Goal: Task Accomplishment & Management: Complete application form

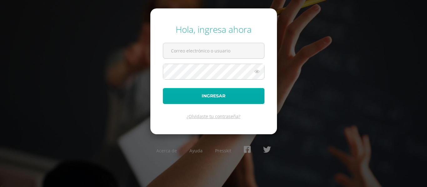
type input "[EMAIL_ADDRESS][DOMAIN_NAME]"
click at [229, 92] on button "Ingresar" at bounding box center [214, 96] width 102 height 16
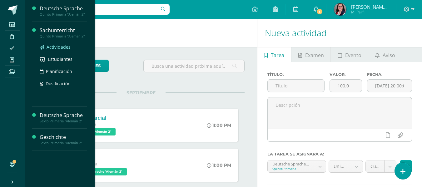
click at [64, 47] on span "Actividades" at bounding box center [59, 47] width 24 height 6
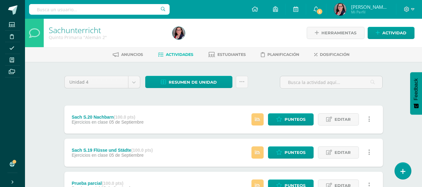
click at [266, 118] on div "Estatus de Actividad: 1 Estudiantes sin calificar 0 Estudiantes con cero Media …" at bounding box center [312, 120] width 141 height 28
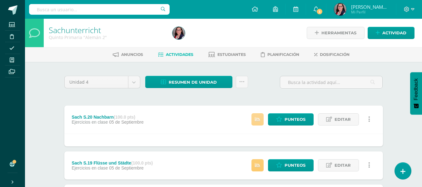
click at [258, 122] on link at bounding box center [258, 119] width 12 height 12
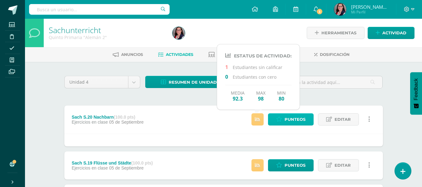
click at [282, 121] on icon at bounding box center [279, 119] width 6 height 5
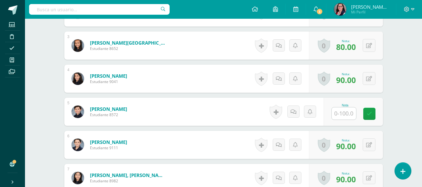
scroll to position [252, 0]
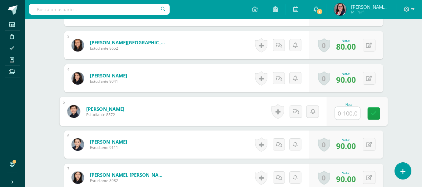
click at [346, 113] on input "text" at bounding box center [347, 113] width 25 height 12
type input "80"
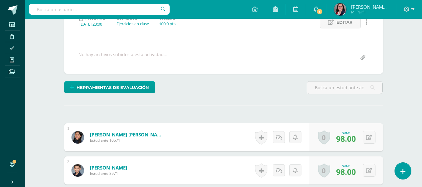
scroll to position [34, 0]
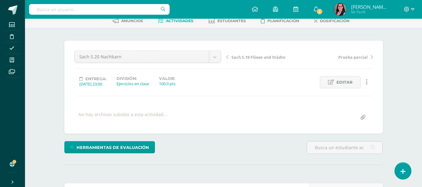
click at [239, 57] on span "Sach S.19 Flüsse und Städte" at bounding box center [259, 57] width 54 height 6
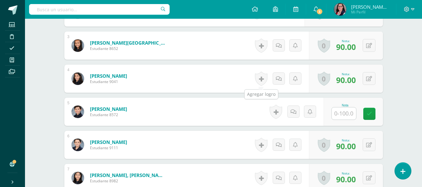
scroll to position [252, 0]
click at [348, 114] on input "text" at bounding box center [344, 113] width 24 height 12
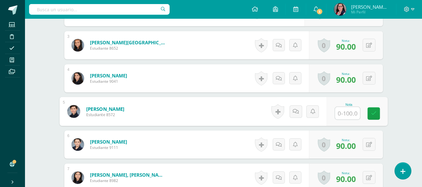
scroll to position [252, 0]
type input "94"
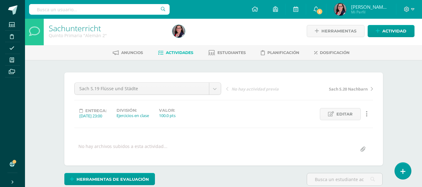
scroll to position [0, 0]
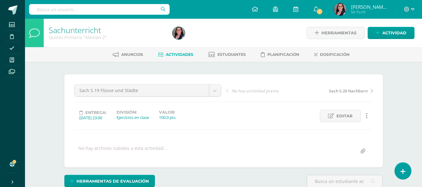
click at [181, 54] on span "Actividades" at bounding box center [179, 54] width 27 height 5
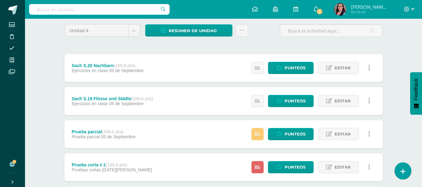
scroll to position [62, 0]
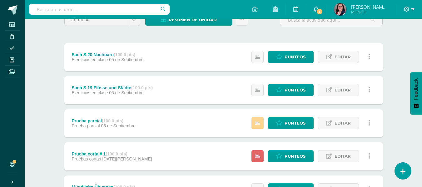
click at [262, 123] on link at bounding box center [258, 123] width 12 height 12
click at [258, 159] on icon at bounding box center [257, 156] width 5 height 5
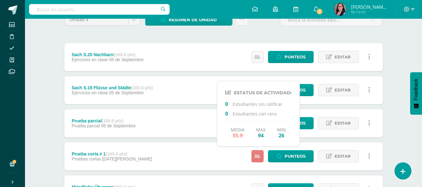
scroll to position [94, 0]
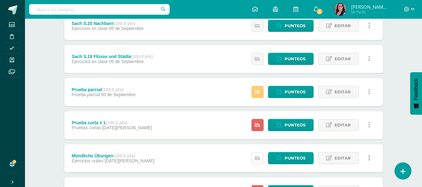
click at [258, 158] on icon at bounding box center [257, 158] width 5 height 5
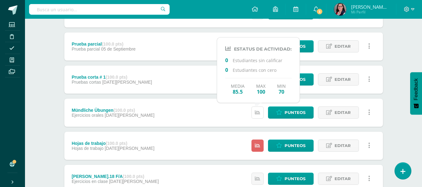
scroll to position [156, 0]
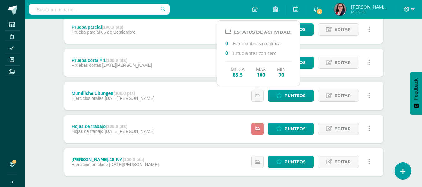
click at [260, 131] on icon at bounding box center [257, 128] width 5 height 5
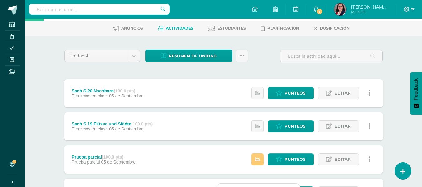
scroll to position [0, 0]
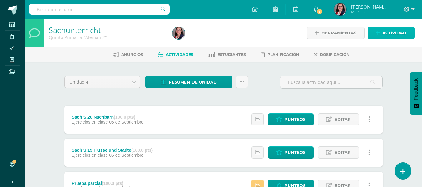
click at [396, 32] on span "Actividad" at bounding box center [394, 33] width 24 height 12
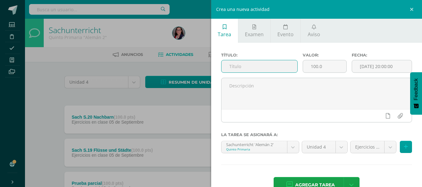
click at [263, 64] on input "text" at bounding box center [260, 66] width 76 height 12
type input "Sach S.21 Bundesländer"
click at [372, 66] on input "[DATE] 20:00:00" at bounding box center [382, 66] width 60 height 12
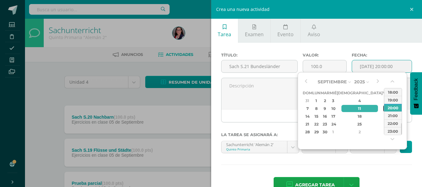
click at [383, 108] on div "12" at bounding box center [386, 108] width 6 height 7
click at [391, 132] on div "23:00" at bounding box center [392, 131] width 17 height 8
type input "2025-09-12 23:00"
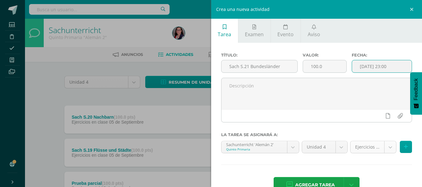
click at [383, 147] on body "Estudiantes Disciplina Asistencia Mis cursos Archivos Soporte Ayuda Reportar un…" at bounding box center [211, 187] width 422 height 374
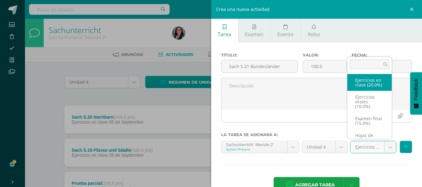
select select "232786"
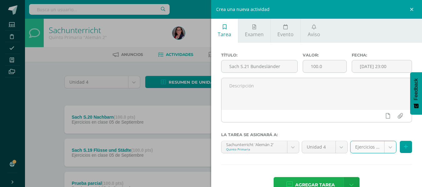
click at [327, 180] on span "Agregar tarea" at bounding box center [315, 184] width 40 height 15
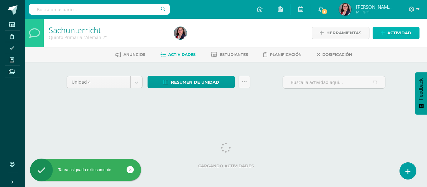
click at [395, 33] on span "Actividad" at bounding box center [399, 33] width 24 height 12
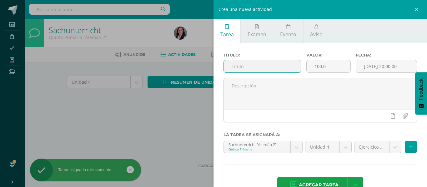
click at [282, 65] on input "text" at bounding box center [262, 66] width 77 height 12
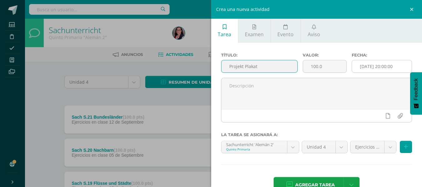
type input "Projekt Plakat"
click at [381, 66] on input "[DATE] 20:00:00" at bounding box center [382, 66] width 60 height 12
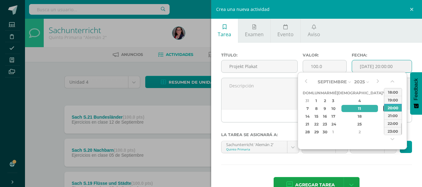
click at [383, 108] on div "12" at bounding box center [386, 108] width 6 height 7
click at [396, 135] on div "23:00" at bounding box center [392, 131] width 17 height 8
type input "2025-09-12 23:00"
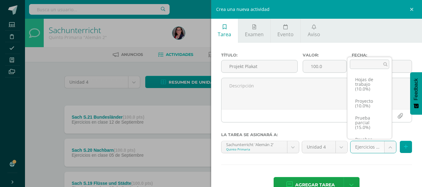
scroll to position [62, 0]
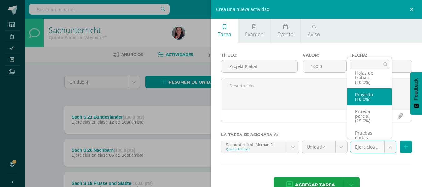
select select "232787"
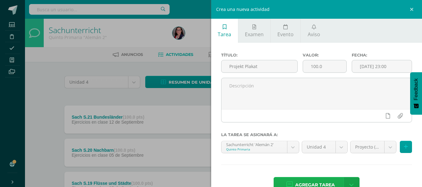
click at [323, 183] on span "Agregar tarea" at bounding box center [315, 184] width 40 height 15
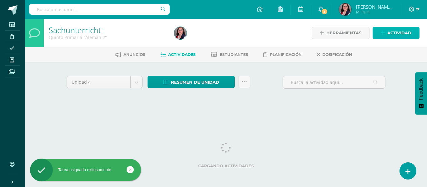
click at [397, 37] on span "Actividad" at bounding box center [399, 33] width 24 height 12
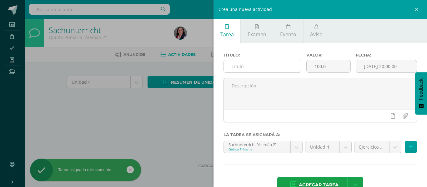
click at [253, 68] on input "text" at bounding box center [262, 66] width 77 height 12
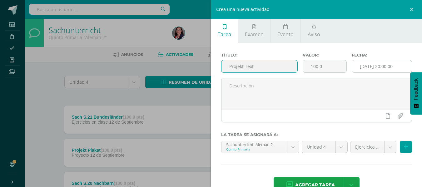
type input "Projekt Text"
click at [361, 68] on input "[DATE] 20:00:00" at bounding box center [382, 66] width 60 height 12
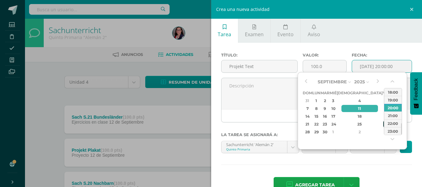
click at [383, 125] on div "26" at bounding box center [386, 124] width 6 height 7
click at [394, 132] on div "23:00" at bounding box center [392, 131] width 17 height 8
type input "[DATE] 23:00"
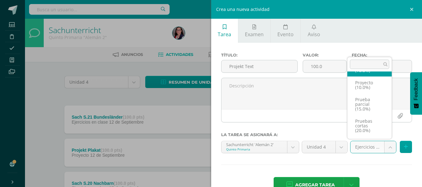
scroll to position [84, 0]
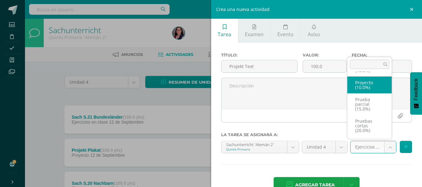
select select "232787"
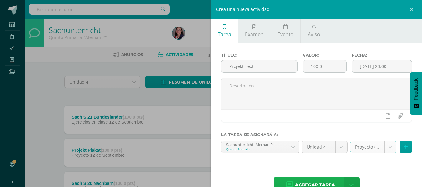
click at [318, 180] on span "Agregar tarea" at bounding box center [315, 184] width 40 height 15
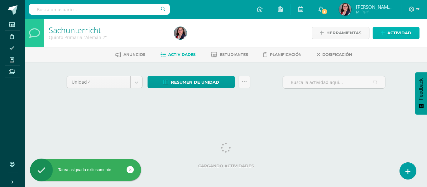
click at [382, 32] on icon at bounding box center [383, 32] width 4 height 5
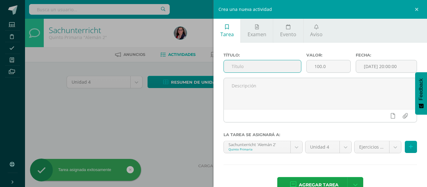
click at [278, 69] on input "text" at bounding box center [262, 66] width 77 height 12
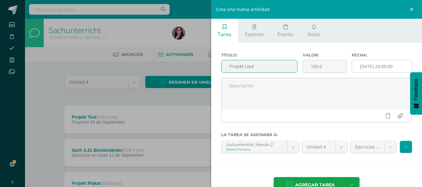
type input "Projekt Lied"
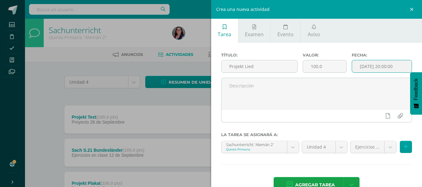
click at [386, 63] on input "[DATE] 20:00:00" at bounding box center [382, 66] width 60 height 12
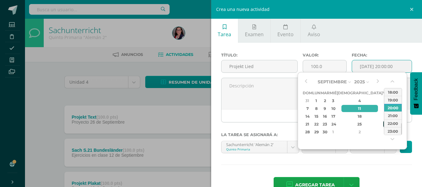
click at [383, 125] on div "26" at bounding box center [386, 124] width 6 height 7
click at [390, 131] on div "23:00" at bounding box center [392, 131] width 17 height 8
type input "2025-09-26 23:00"
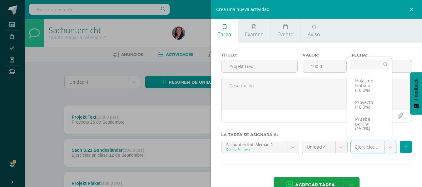
scroll to position [62, 0]
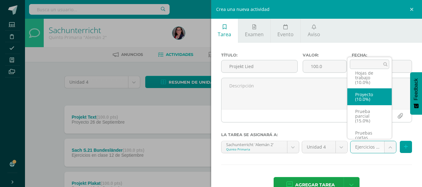
select select "232787"
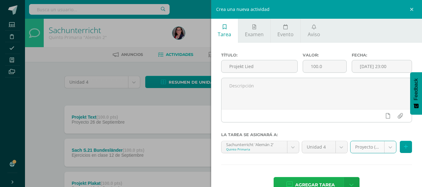
click at [316, 181] on span "Agregar tarea" at bounding box center [315, 184] width 40 height 15
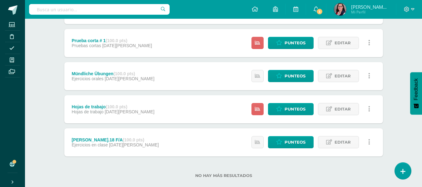
scroll to position [312, 0]
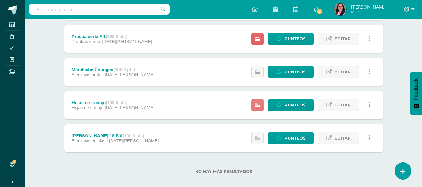
click at [257, 108] on icon at bounding box center [257, 104] width 5 height 5
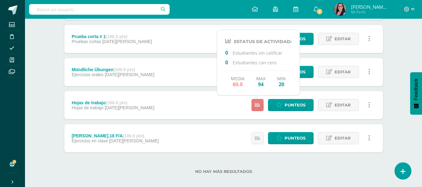
click at [256, 108] on link at bounding box center [258, 105] width 12 height 12
click at [349, 103] on span "Editar" at bounding box center [343, 105] width 16 height 12
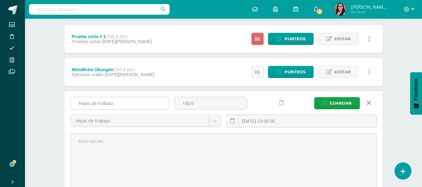
click at [116, 102] on input "Hojas de trabajo" at bounding box center [120, 103] width 98 height 12
type input "Hojas de trabajo # 1"
click at [341, 100] on span "Guardar" at bounding box center [341, 103] width 22 height 12
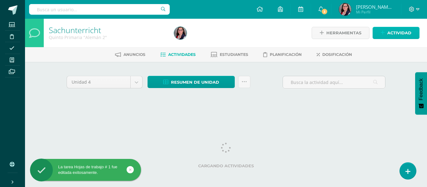
click at [397, 37] on span "Actividad" at bounding box center [399, 33] width 24 height 12
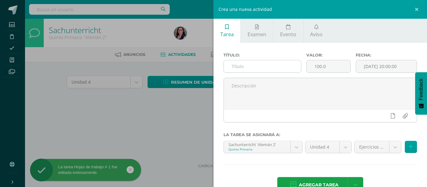
click at [246, 70] on input "text" at bounding box center [262, 66] width 77 height 12
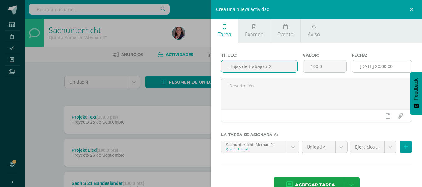
type input "Hojas de trabajo # 2"
click at [359, 67] on input "[DATE] 20:00:00" at bounding box center [382, 66] width 60 height 12
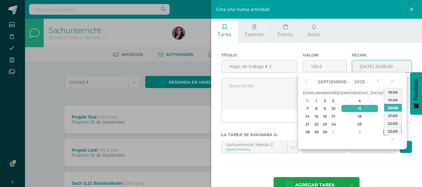
click at [383, 134] on div "3" at bounding box center [386, 131] width 6 height 7
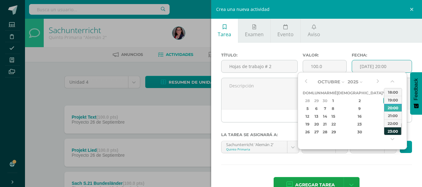
click at [395, 133] on div "23:00" at bounding box center [392, 131] width 17 height 8
type input "2025-10-03 23:00"
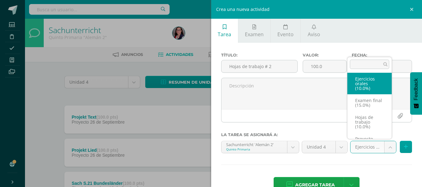
scroll to position [31, 0]
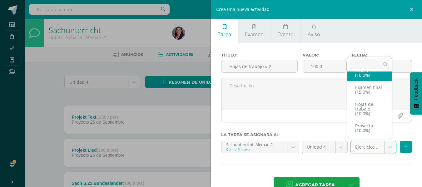
select select "232792"
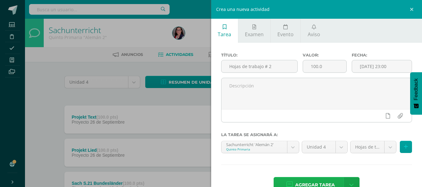
click at [302, 181] on span "Agregar tarea" at bounding box center [315, 184] width 40 height 15
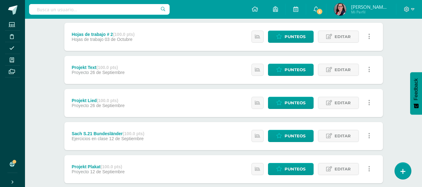
scroll to position [94, 0]
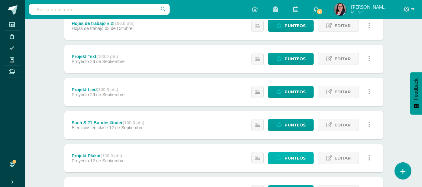
click at [298, 157] on span "Punteos" at bounding box center [295, 158] width 21 height 12
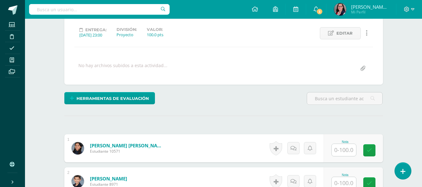
scroll to position [97, 0]
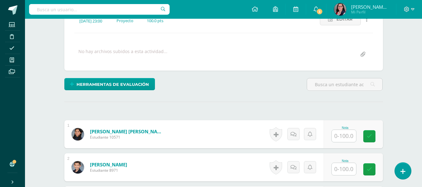
click at [349, 133] on input "text" at bounding box center [344, 136] width 24 height 12
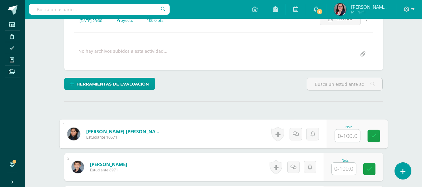
scroll to position [97, 0]
type input "90"
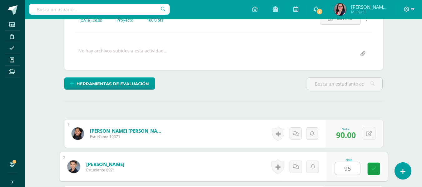
type input "95"
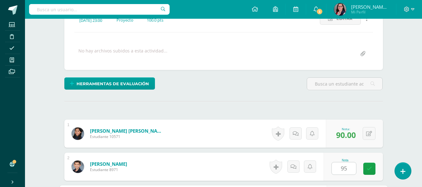
scroll to position [206, 0]
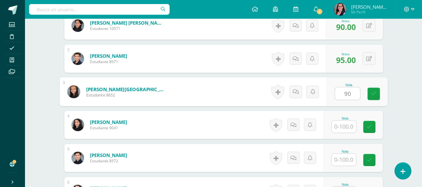
type input "90"
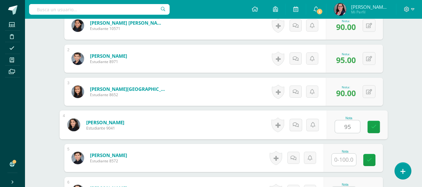
type input "95"
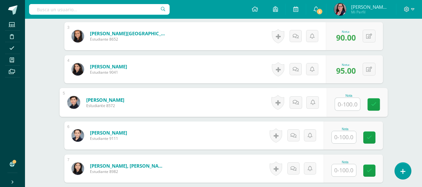
scroll to position [268, 0]
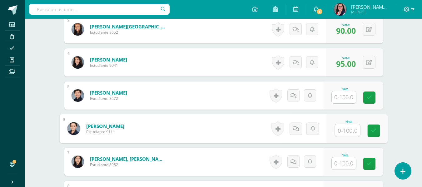
click at [348, 133] on input "text" at bounding box center [347, 130] width 25 height 12
type input "100"
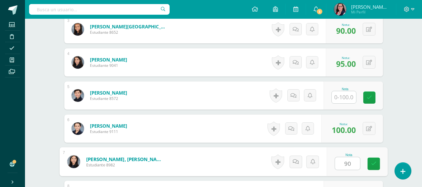
type input "90"
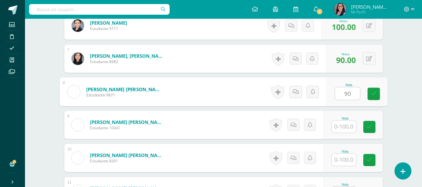
type input "90"
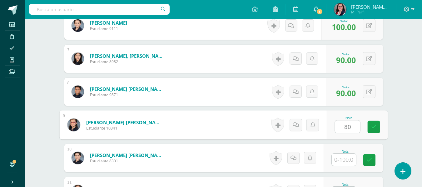
type input "80"
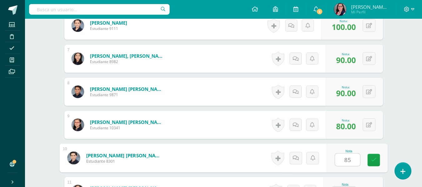
type input "85"
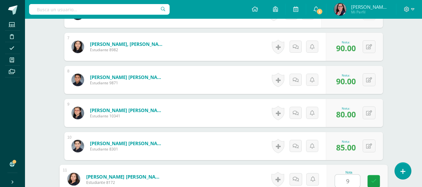
type input "95"
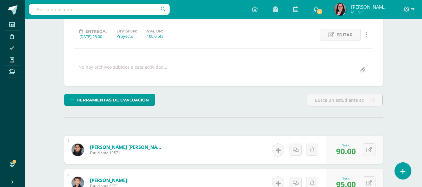
scroll to position [39, 0]
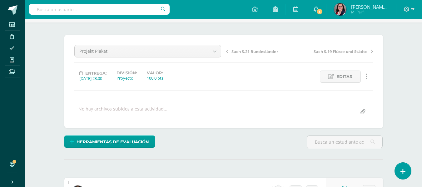
click at [239, 52] on span "Sach S.21 Bundesländer" at bounding box center [255, 52] width 47 height 6
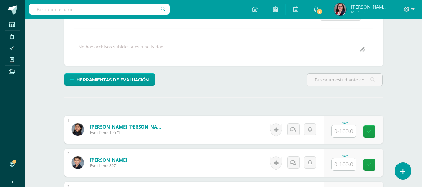
scroll to position [129, 0]
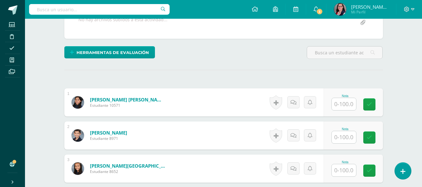
click at [346, 103] on input "text" at bounding box center [344, 104] width 24 height 12
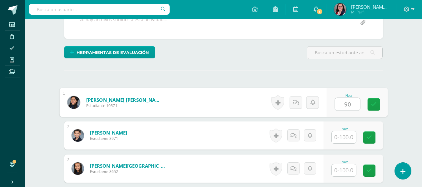
type input "90"
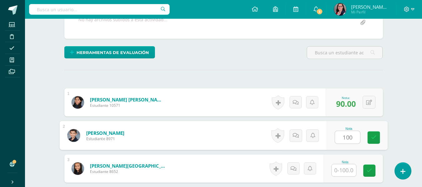
type input "100"
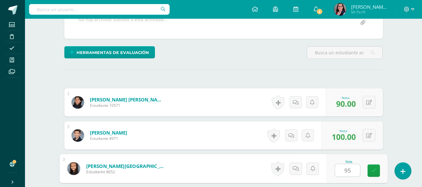
type input "95"
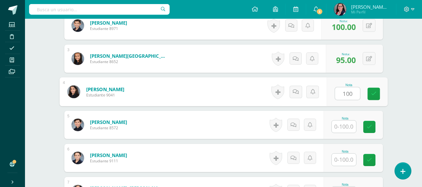
type input "100"
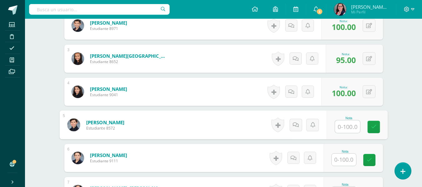
scroll to position [270, 0]
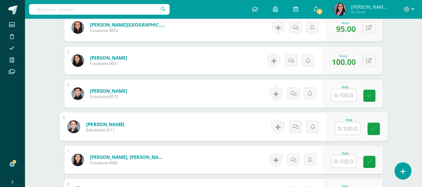
click at [343, 125] on input "text" at bounding box center [347, 128] width 25 height 12
type input "80"
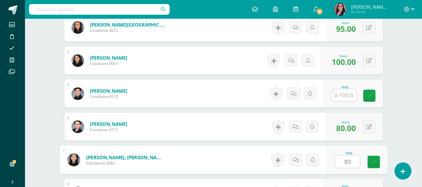
type input "80"
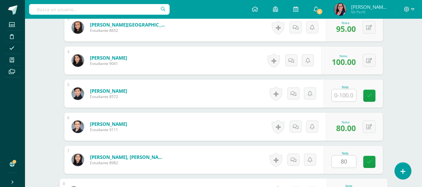
scroll to position [371, 0]
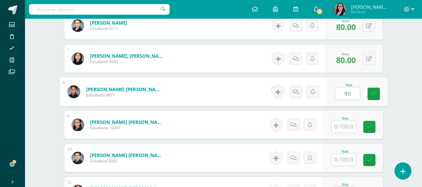
type input "90"
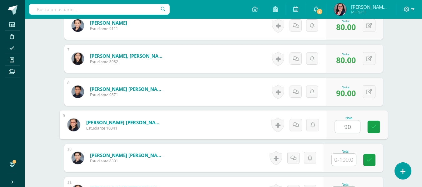
type input "90"
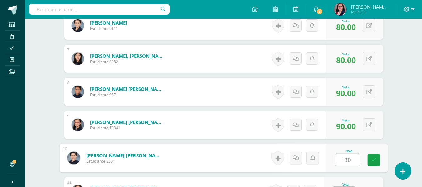
type input "80"
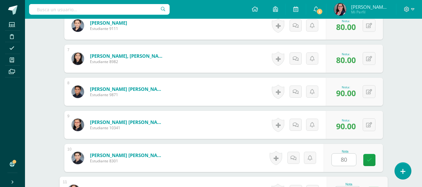
scroll to position [383, 0]
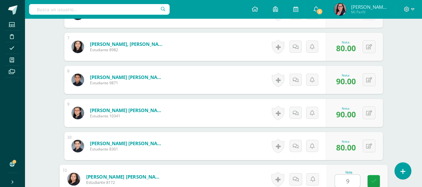
type input "95"
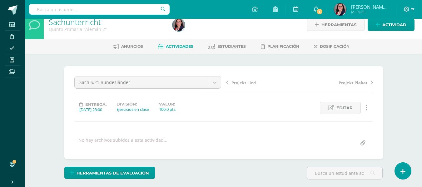
scroll to position [0, 0]
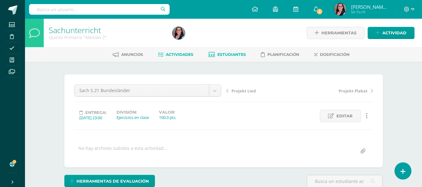
click at [228, 54] on span "Estudiantes" at bounding box center [231, 54] width 28 height 5
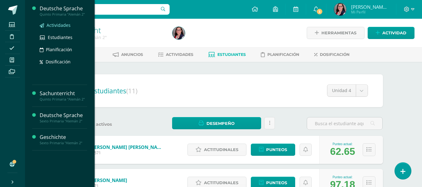
click at [61, 26] on span "Actividades" at bounding box center [59, 25] width 24 height 6
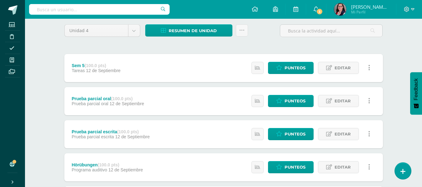
scroll to position [62, 0]
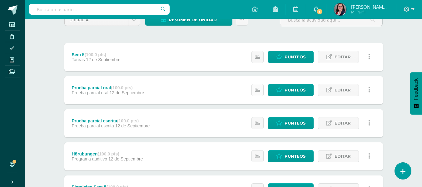
click at [255, 93] on link at bounding box center [258, 90] width 12 height 12
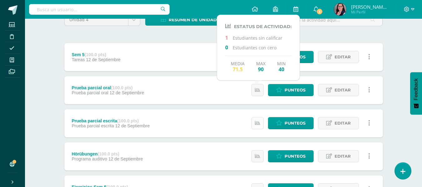
click at [256, 121] on icon at bounding box center [257, 123] width 5 height 5
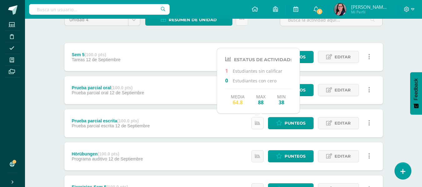
scroll to position [94, 0]
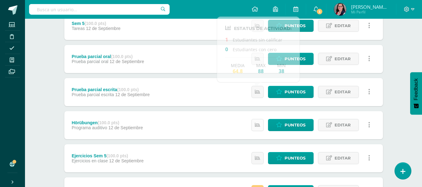
click at [253, 127] on link at bounding box center [258, 125] width 12 height 12
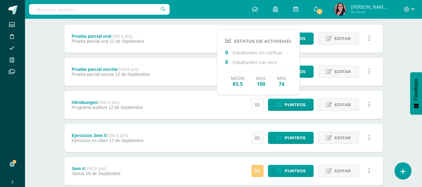
scroll to position [125, 0]
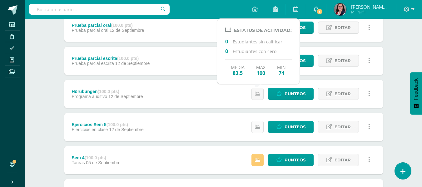
click at [262, 126] on link at bounding box center [258, 127] width 12 height 12
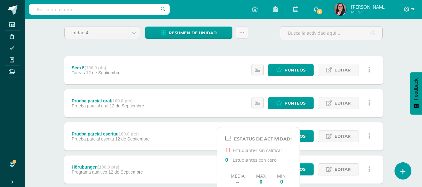
scroll to position [31, 0]
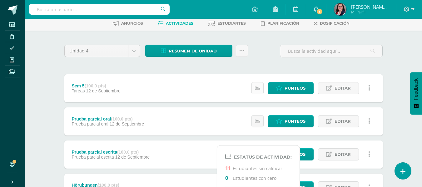
click at [260, 91] on icon at bounding box center [257, 88] width 5 height 5
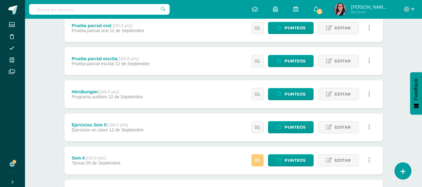
scroll to position [125, 0]
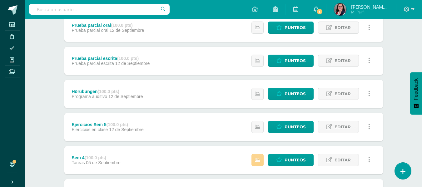
click at [257, 158] on icon at bounding box center [257, 159] width 5 height 5
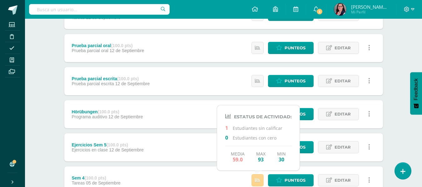
scroll to position [94, 0]
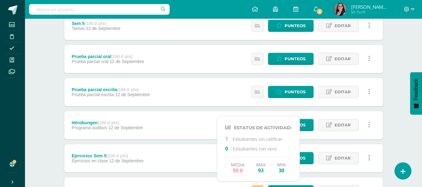
click at [191, 123] on div "Hörübungen (100.0 pts) Programa auditivo 12 de Septiembre Punteos Editar Histor…" at bounding box center [223, 125] width 319 height 28
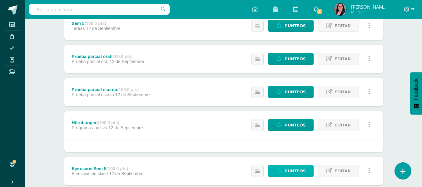
click at [280, 172] on icon at bounding box center [279, 170] width 6 height 5
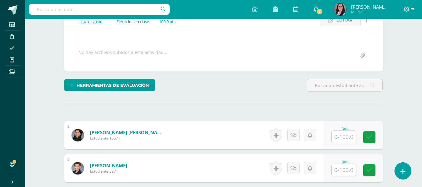
scroll to position [96, 0]
click at [349, 137] on input "text" at bounding box center [344, 137] width 24 height 12
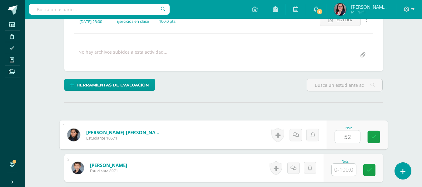
type input "52"
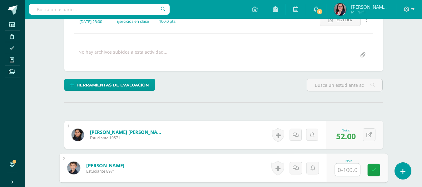
click at [349, 172] on input "text" at bounding box center [347, 170] width 25 height 12
type input "91"
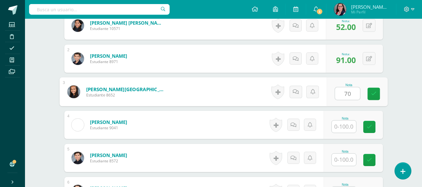
type input "70"
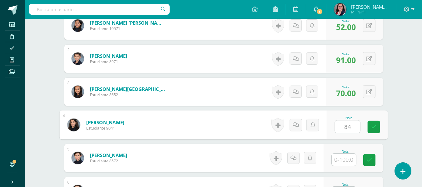
type input "84"
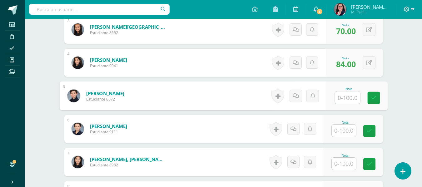
scroll to position [268, 0]
click at [337, 127] on input "text" at bounding box center [344, 130] width 24 height 12
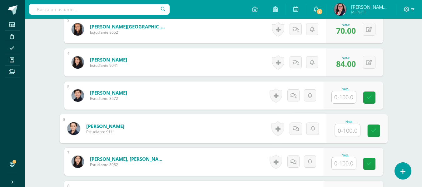
click at [350, 131] on input "text" at bounding box center [347, 130] width 25 height 12
type input "82"
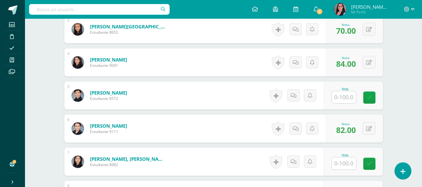
click at [338, 167] on input "text" at bounding box center [344, 163] width 24 height 12
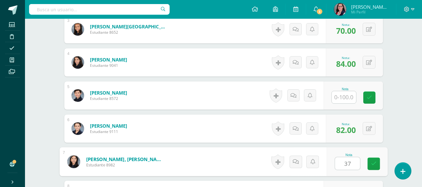
type input "37"
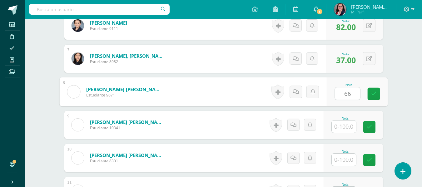
type input "66"
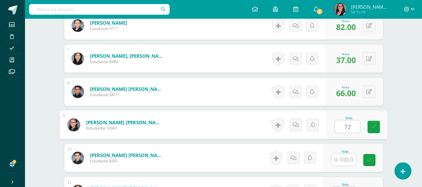
type input "72"
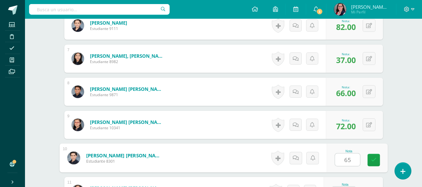
type input "65"
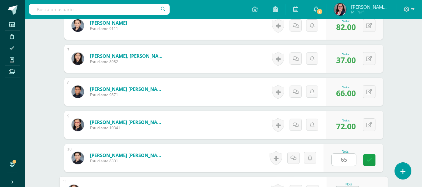
scroll to position [383, 0]
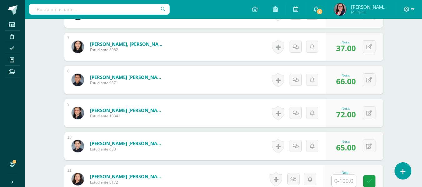
click at [338, 182] on input "text" at bounding box center [344, 181] width 24 height 12
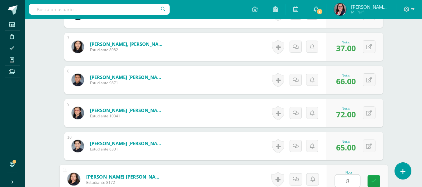
type input "89"
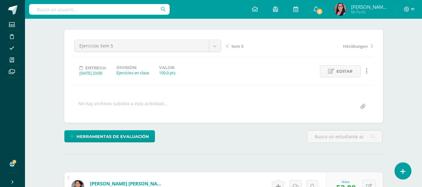
scroll to position [39, 0]
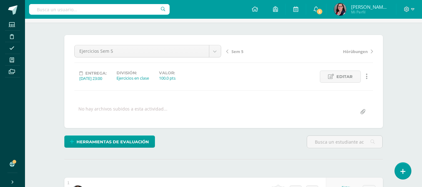
click at [242, 49] on span "Sem 5" at bounding box center [238, 52] width 12 height 6
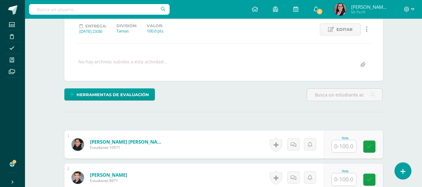
scroll to position [97, 0]
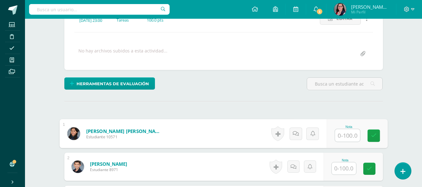
click at [354, 134] on input "text" at bounding box center [347, 135] width 25 height 12
type input "80"
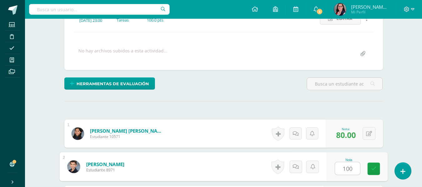
type input "100"
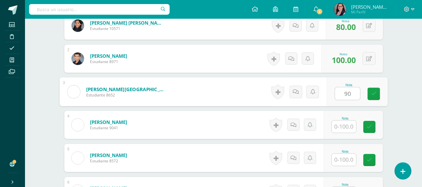
type input "90"
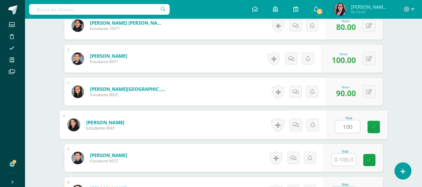
type input "100"
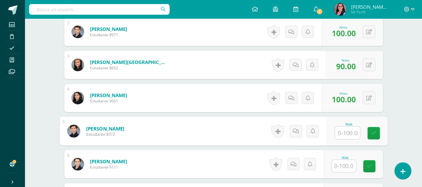
scroll to position [268, 0]
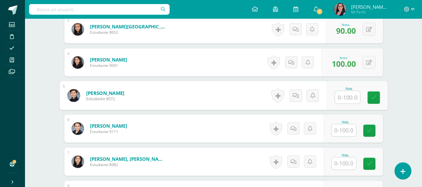
click at [346, 135] on input "text" at bounding box center [344, 130] width 24 height 12
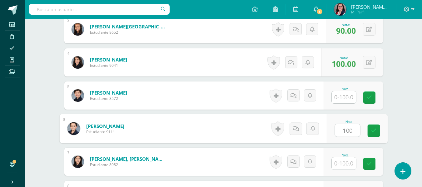
type input "100"
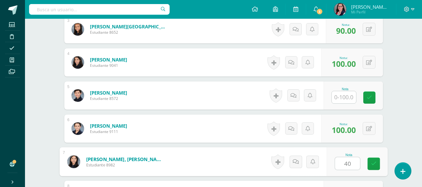
type input "40"
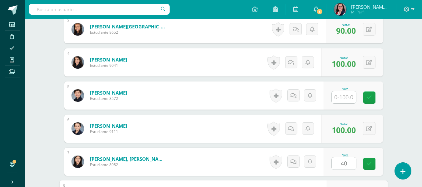
scroll to position [371, 0]
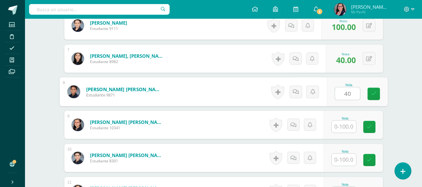
type input "40"
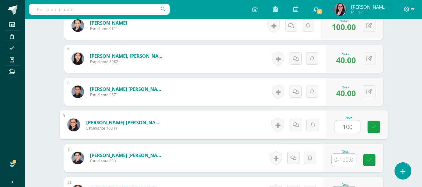
type input "100"
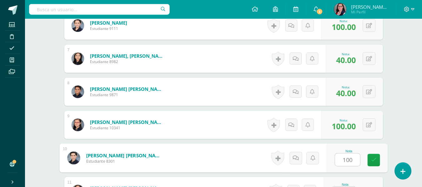
type input "100"
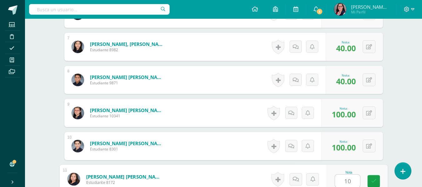
type input "100"
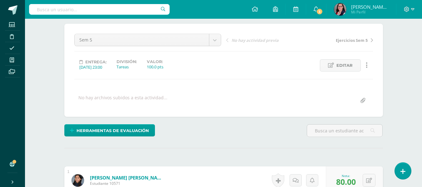
scroll to position [0, 0]
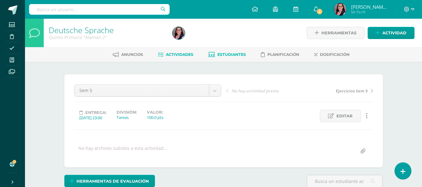
click at [221, 53] on span "Estudiantes" at bounding box center [231, 54] width 28 height 5
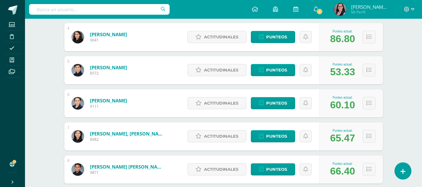
scroll to position [281, 0]
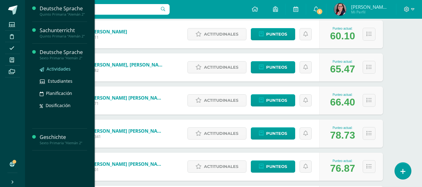
click at [62, 68] on span "Actividades" at bounding box center [59, 69] width 24 height 6
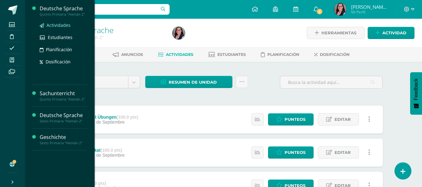
click at [65, 23] on span "Actividades" at bounding box center [59, 25] width 24 height 6
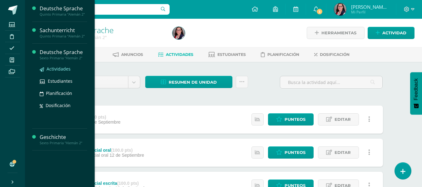
click at [61, 67] on span "Actividades" at bounding box center [59, 69] width 24 height 6
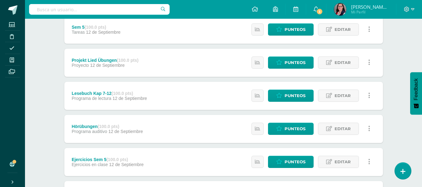
scroll to position [187, 0]
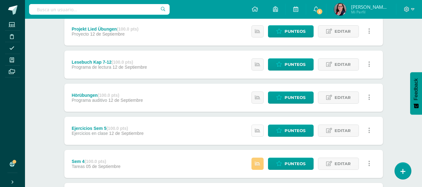
click at [255, 131] on link at bounding box center [258, 131] width 12 height 12
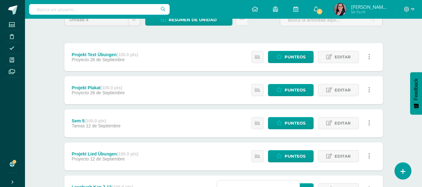
scroll to position [31, 0]
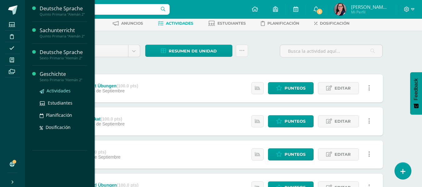
click at [62, 88] on span "Actividades" at bounding box center [59, 91] width 24 height 6
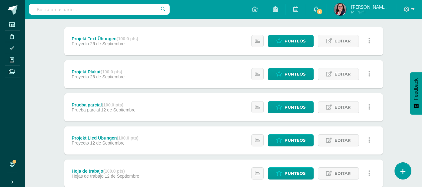
scroll to position [94, 0]
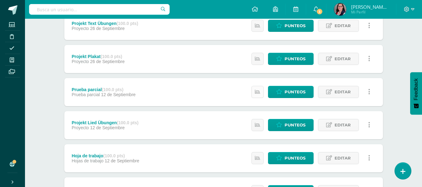
click at [256, 92] on icon at bounding box center [257, 91] width 5 height 5
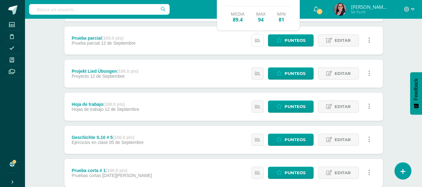
scroll to position [156, 0]
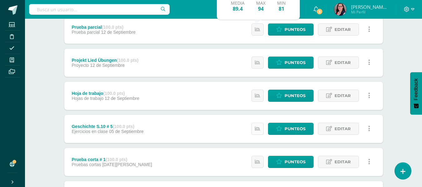
click at [255, 131] on link at bounding box center [258, 129] width 12 height 12
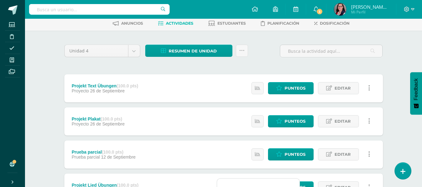
scroll to position [0, 0]
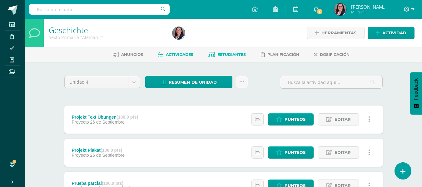
click at [228, 54] on span "Estudiantes" at bounding box center [231, 54] width 28 height 5
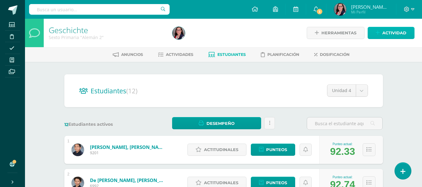
click at [376, 34] on icon at bounding box center [378, 32] width 4 height 5
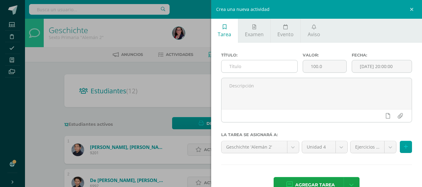
click at [264, 67] on input "text" at bounding box center [260, 66] width 76 height 12
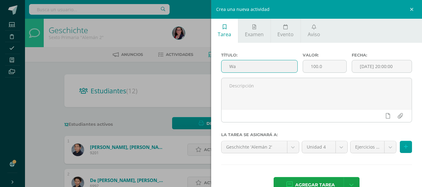
type input "W"
type input "Mündliche Übung Griechenland"
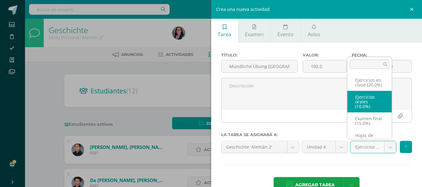
select select "232809"
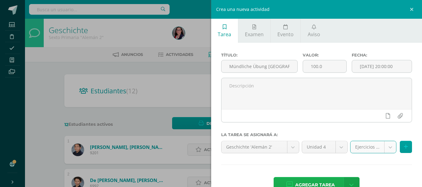
click at [313, 186] on span "Agregar tarea" at bounding box center [315, 184] width 40 height 15
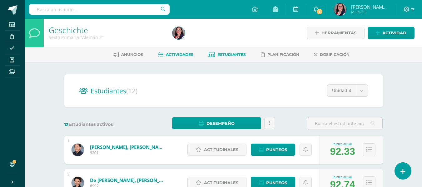
click at [177, 57] on span "Actividades" at bounding box center [179, 54] width 27 height 5
click at [178, 55] on span "Actividades" at bounding box center [179, 54] width 27 height 5
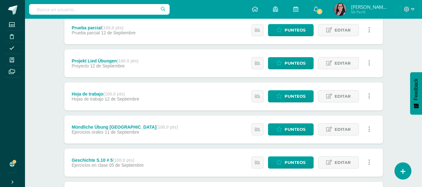
scroll to position [156, 0]
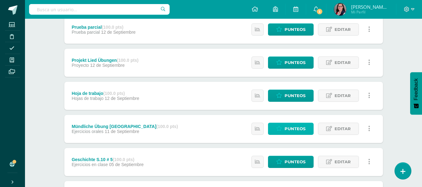
click at [281, 125] on link "Punteos" at bounding box center [291, 129] width 46 height 12
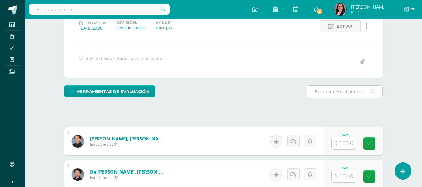
scroll to position [97, 0]
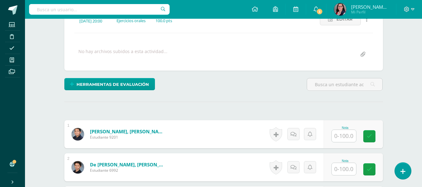
click at [348, 134] on input "text" at bounding box center [344, 136] width 24 height 12
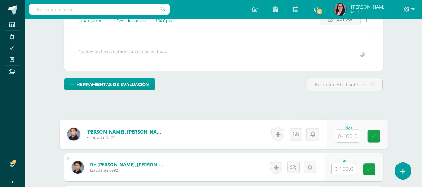
scroll to position [97, 0]
type input "90"
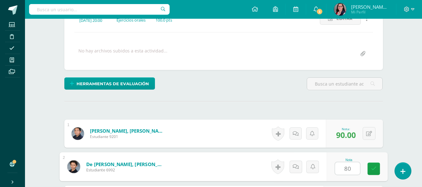
type input "80"
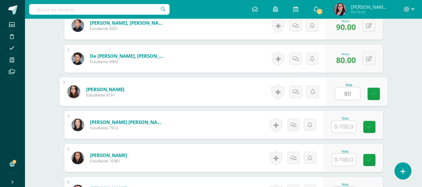
type input "80"
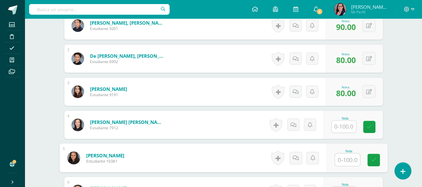
click at [349, 163] on input "text" at bounding box center [347, 160] width 25 height 12
type input "70"
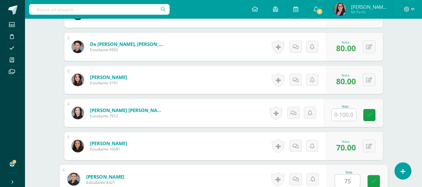
type input "75"
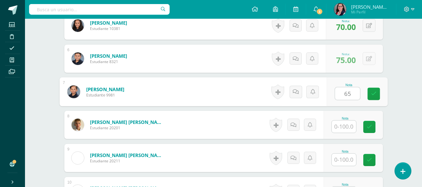
type input "65"
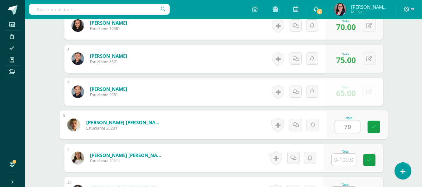
type input "70"
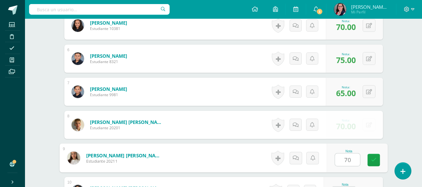
type input "70"
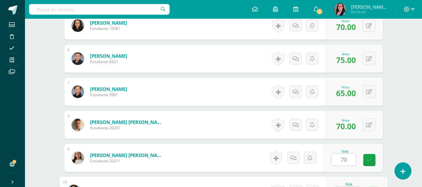
scroll to position [350, 0]
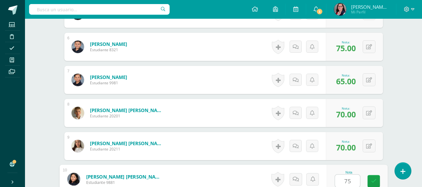
type input "75"
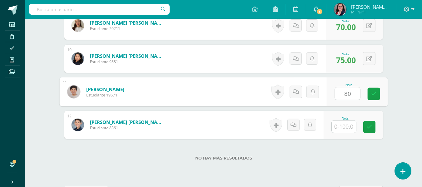
type input "80"
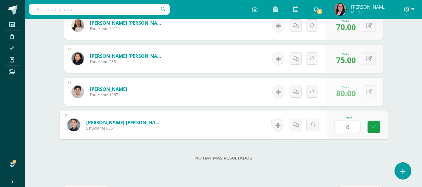
type input "85"
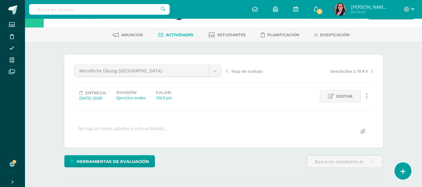
scroll to position [0, 0]
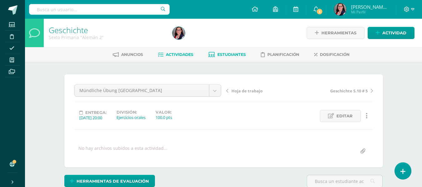
click at [229, 52] on span "Estudiantes" at bounding box center [231, 54] width 28 height 5
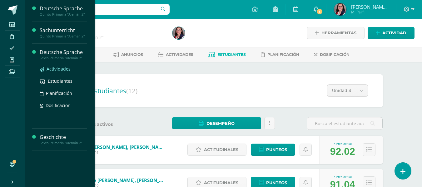
click at [62, 67] on span "Actividades" at bounding box center [59, 69] width 24 height 6
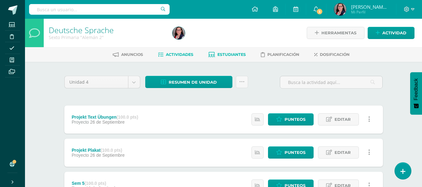
click at [221, 54] on span "Estudiantes" at bounding box center [231, 54] width 28 height 5
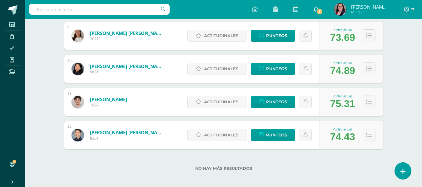
scroll to position [383, 0]
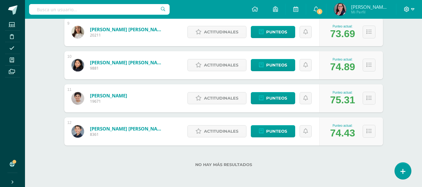
click at [413, 9] on icon at bounding box center [412, 10] width 3 height 6
click at [392, 39] on link "Cerrar sesión" at bounding box center [389, 42] width 49 height 9
